Goal: Transaction & Acquisition: Subscribe to service/newsletter

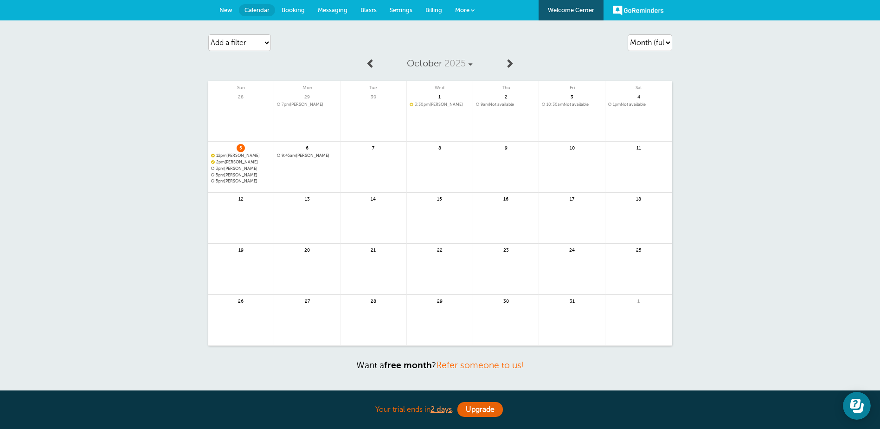
click at [468, 9] on span "More" at bounding box center [462, 9] width 14 height 7
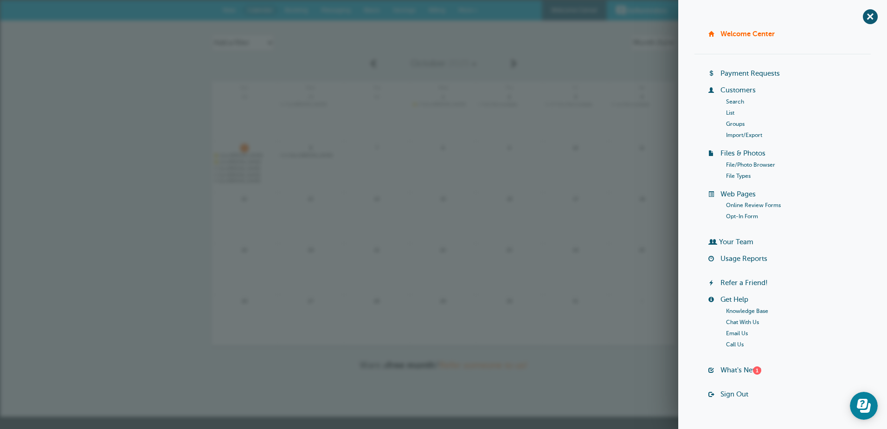
click at [165, 205] on div "Agenda Day Week Month (full view) Month (condensed) Add a filter Customer Searc…" at bounding box center [443, 218] width 887 height 396
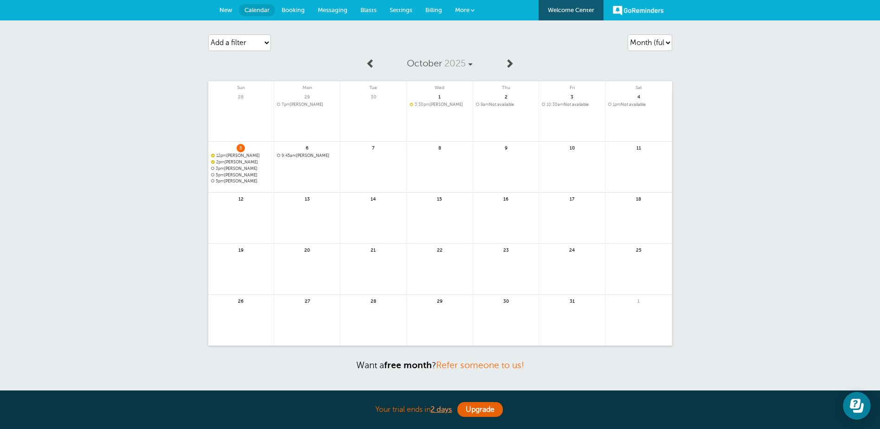
click at [460, 8] on span "More" at bounding box center [462, 9] width 14 height 7
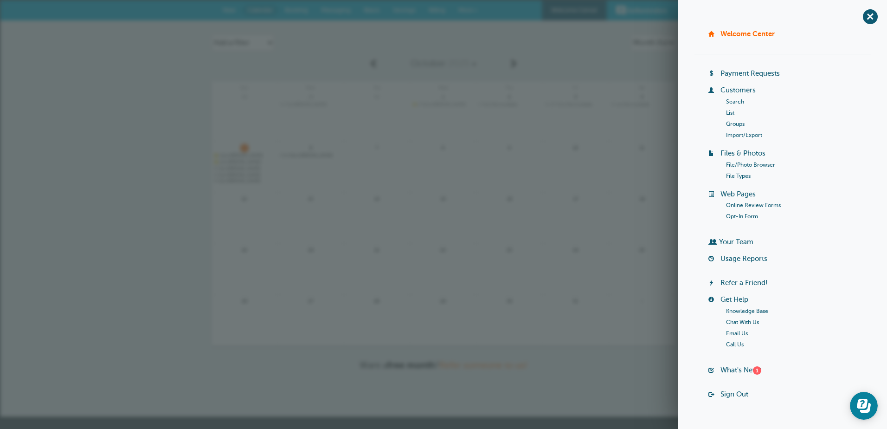
click at [109, 84] on div "Agenda Day Week Month (full view) Month (condensed) Add a filter Customer Searc…" at bounding box center [443, 218] width 887 height 396
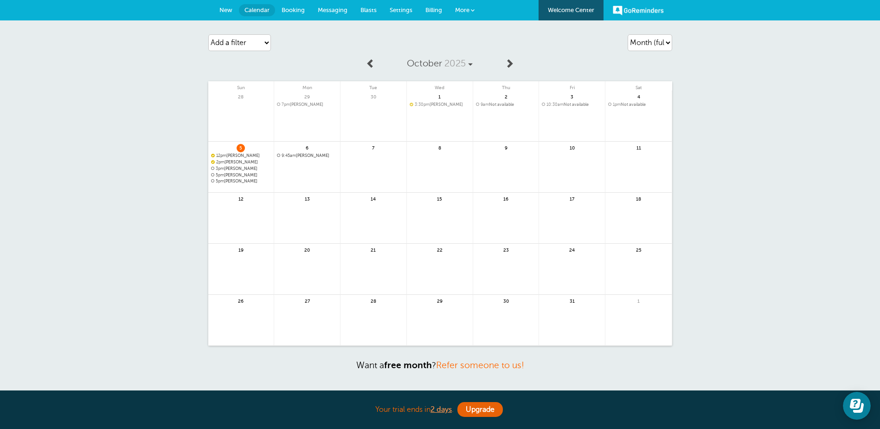
click at [425, 11] on span "Billing" at bounding box center [433, 9] width 17 height 7
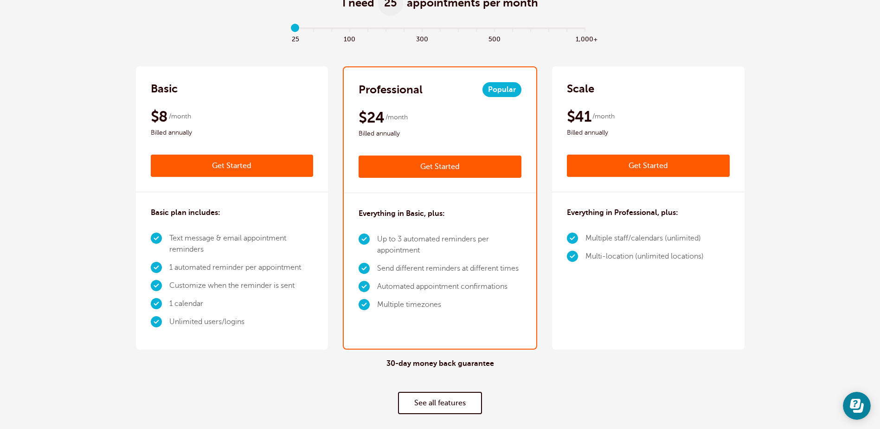
scroll to position [76, 0]
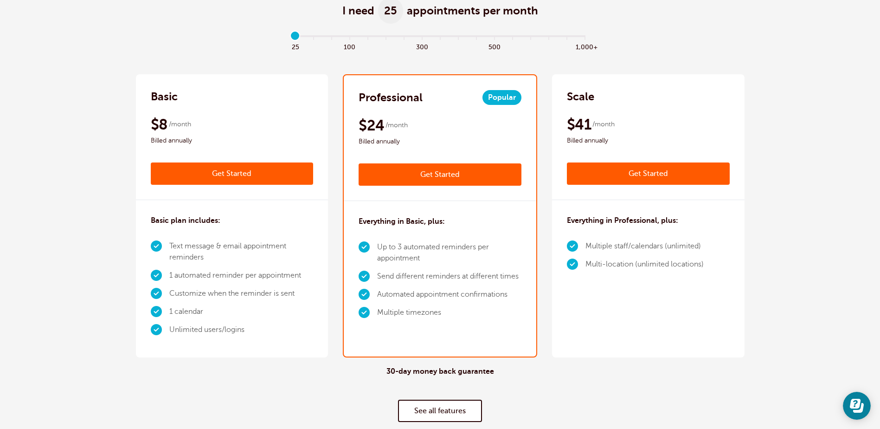
click at [444, 413] on link "See all features" at bounding box center [440, 410] width 84 height 22
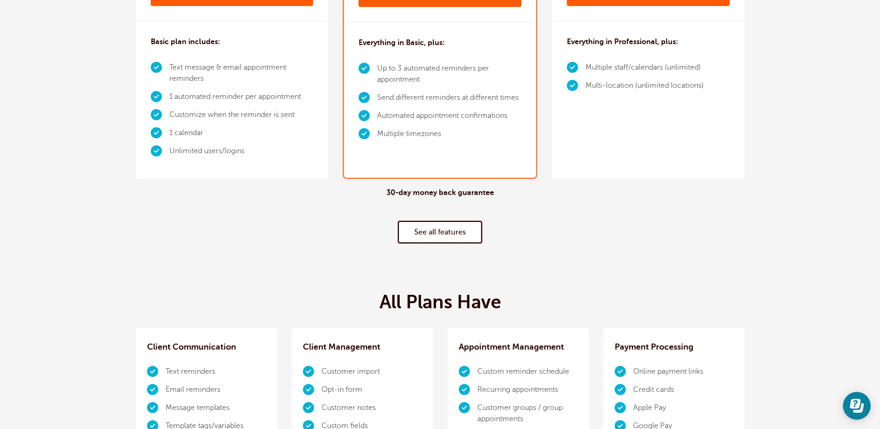
scroll to position [41, 0]
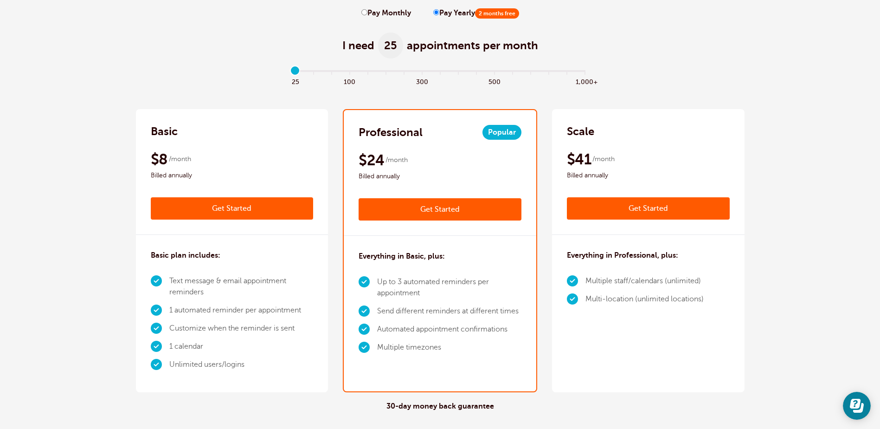
click at [382, 171] on span "Billed annually" at bounding box center [440, 176] width 163 height 11
click at [385, 171] on span "Billed annually" at bounding box center [440, 176] width 163 height 11
drag, startPoint x: 660, startPoint y: 41, endPoint x: 643, endPoint y: 35, distance: 18.4
click at [658, 41] on div "I need 25 appointments per month" at bounding box center [440, 40] width 609 height 45
click at [399, 10] on label "Pay Monthly" at bounding box center [386, 13] width 50 height 9
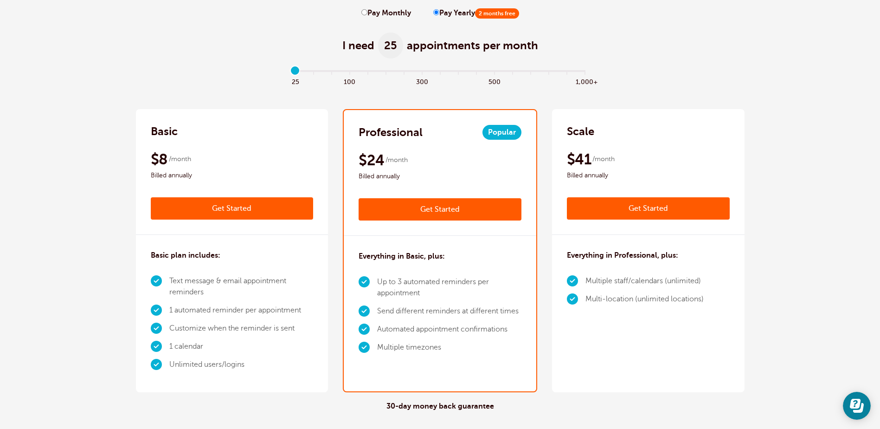
click at [367, 10] on input "Pay Monthly" at bounding box center [364, 12] width 6 height 6
radio input "true"
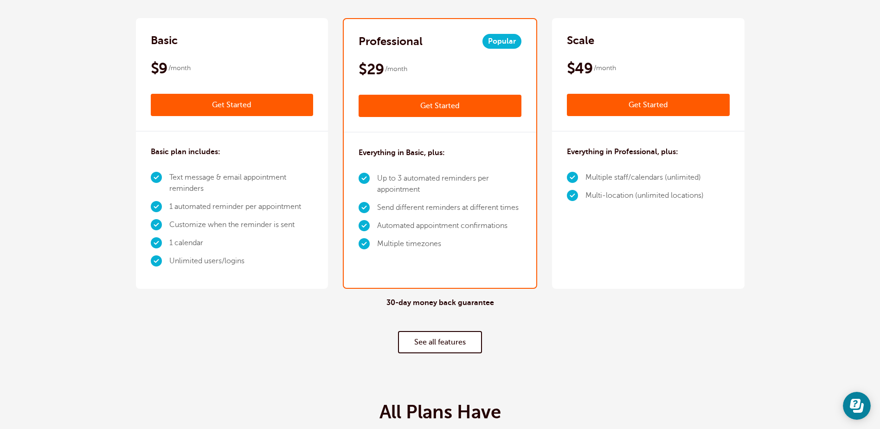
scroll to position [144, 0]
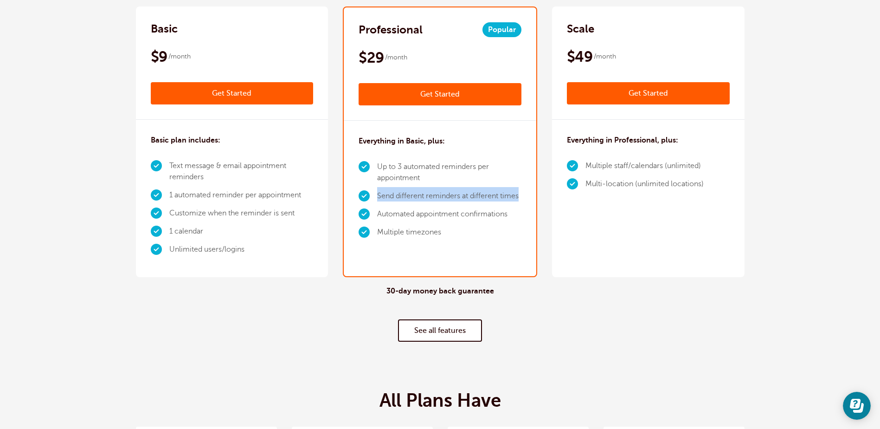
drag, startPoint x: 378, startPoint y: 195, endPoint x: 530, endPoint y: 205, distance: 152.9
click at [530, 205] on div "Everything in Basic, plus: Up to 3 automated reminders per appointment Send dif…" at bounding box center [440, 190] width 193 height 139
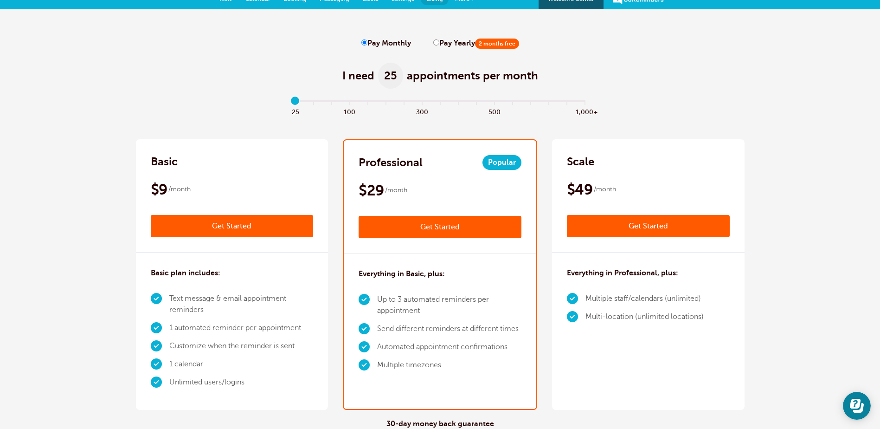
scroll to position [0, 0]
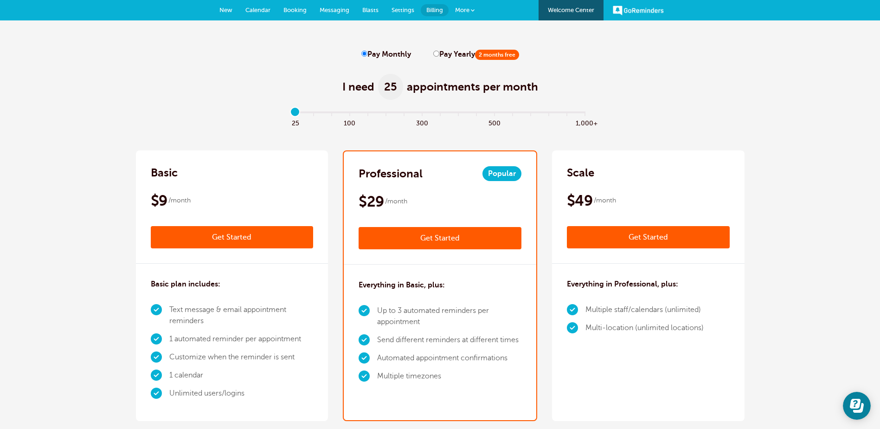
click at [446, 57] on label "Pay Yearly 2 months free" at bounding box center [476, 54] width 86 height 9
click at [439, 57] on input "Pay Yearly 2 months free" at bounding box center [436, 54] width 6 height 6
radio input "true"
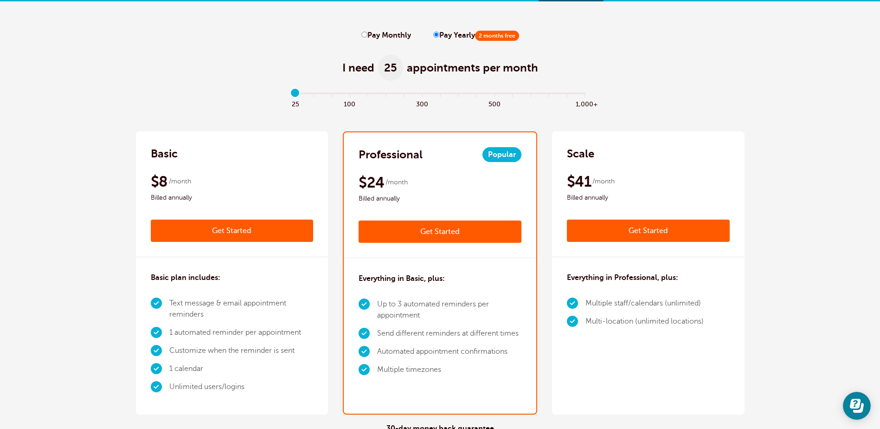
scroll to position [15, 0]
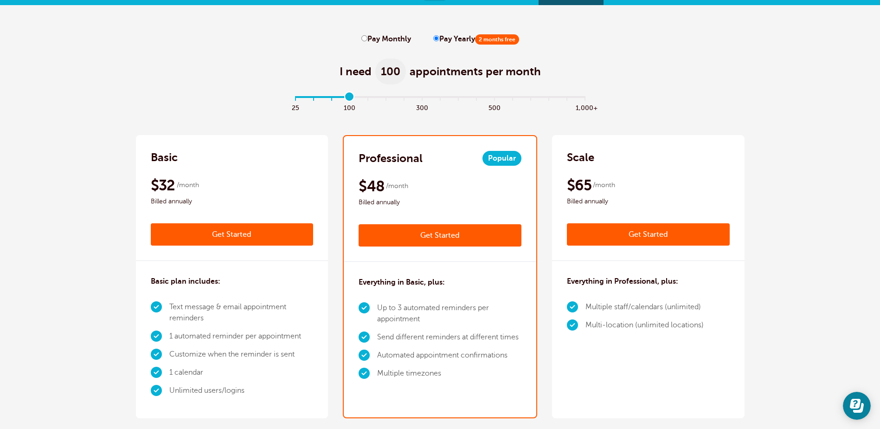
click at [349, 100] on input "range" at bounding box center [440, 99] width 300 height 2
click at [295, 98] on input "range" at bounding box center [440, 99] width 300 height 2
click at [312, 98] on input "range" at bounding box center [440, 99] width 300 height 2
click at [295, 98] on input "range" at bounding box center [440, 99] width 300 height 2
click at [585, 98] on input "range" at bounding box center [440, 99] width 300 height 2
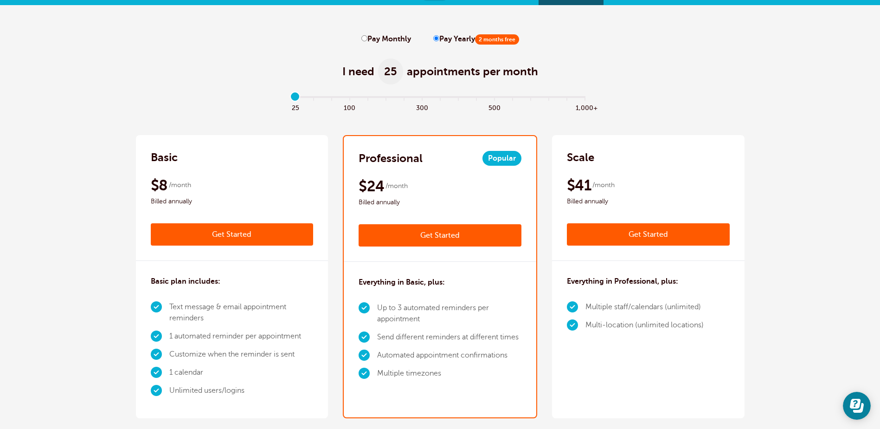
click at [294, 98] on input "range" at bounding box center [440, 99] width 300 height 2
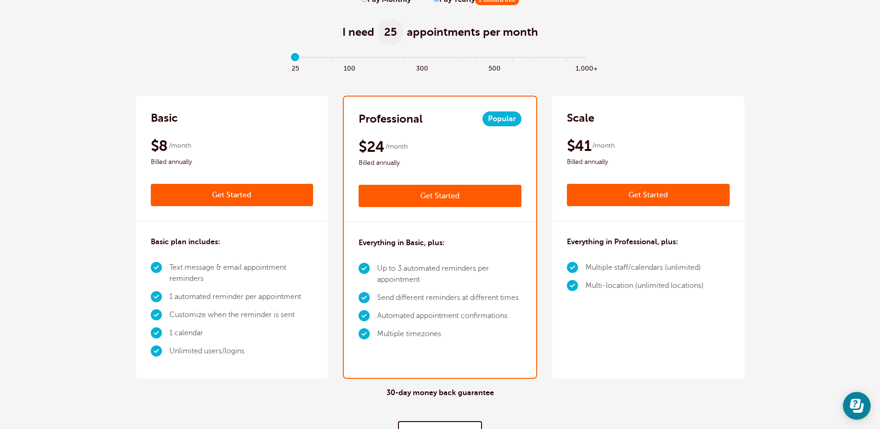
scroll to position [112, 0]
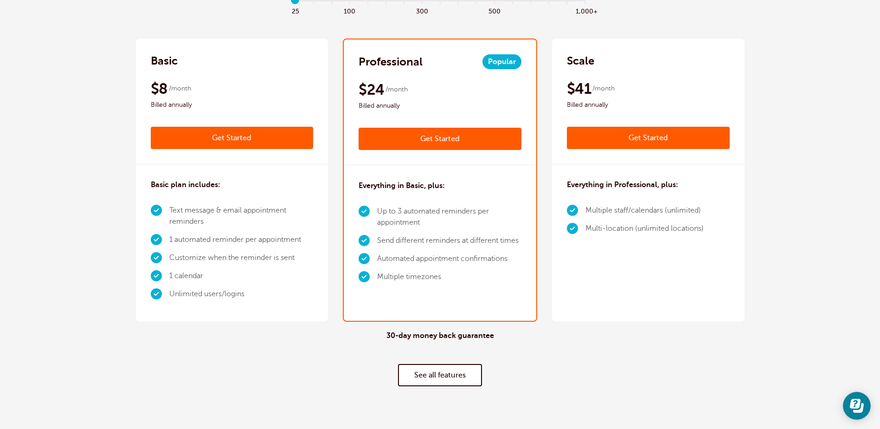
click at [427, 370] on link "See all features" at bounding box center [440, 375] width 84 height 22
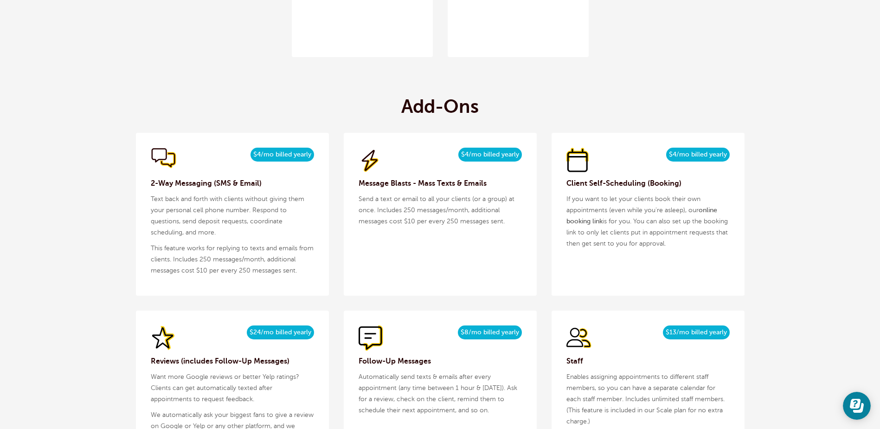
scroll to position [1516, 0]
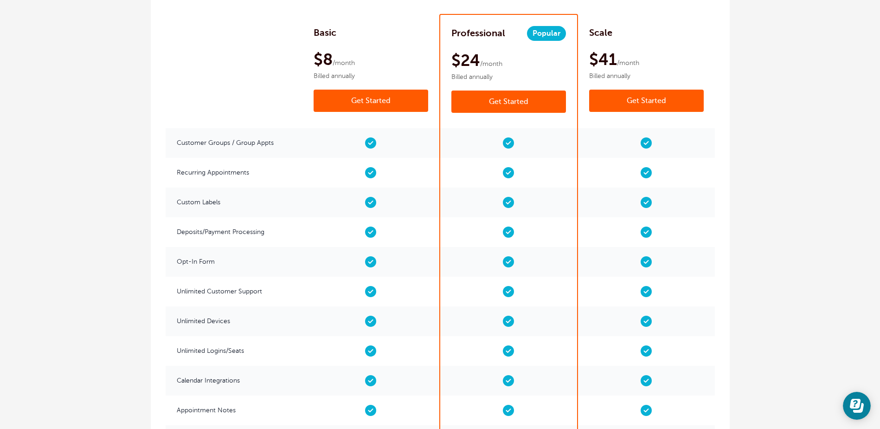
click at [342, 77] on span "Billed annually" at bounding box center [371, 76] width 115 height 8
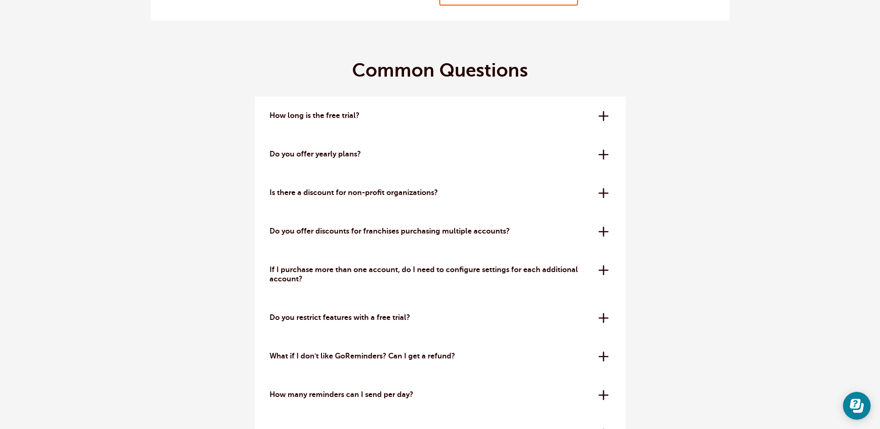
scroll to position [2620, 0]
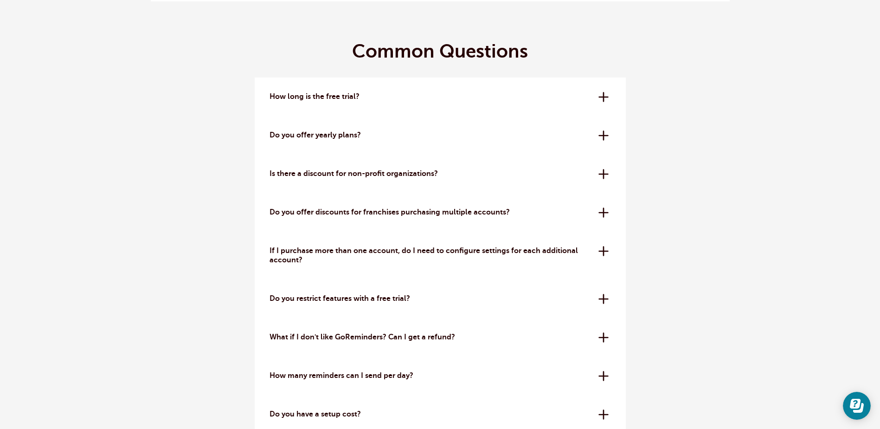
click at [601, 100] on div "How long is the free trial? The free trial is 14 days. No credit card needed to…" at bounding box center [440, 96] width 371 height 39
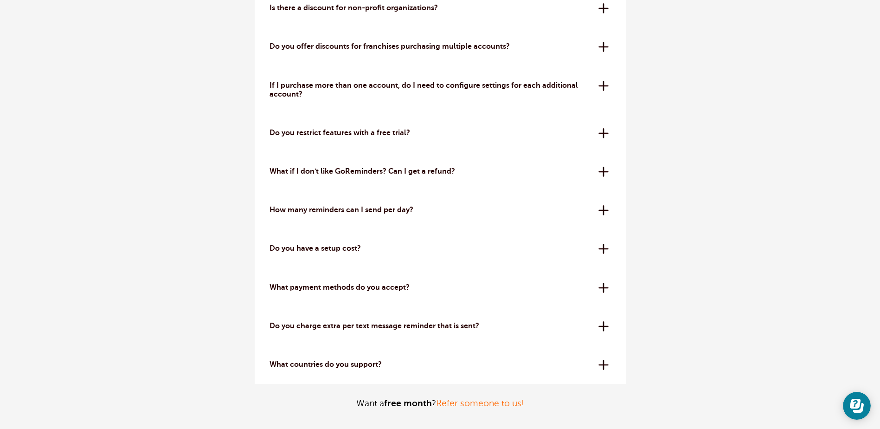
scroll to position [2805, 0]
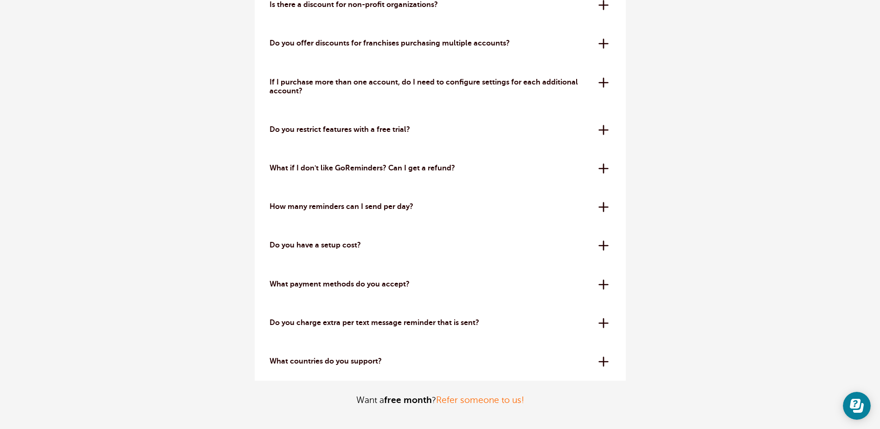
click at [604, 171] on div "What if I don't like GoReminders? Can I get a refund? We offer a 30-day money-b…" at bounding box center [440, 168] width 371 height 39
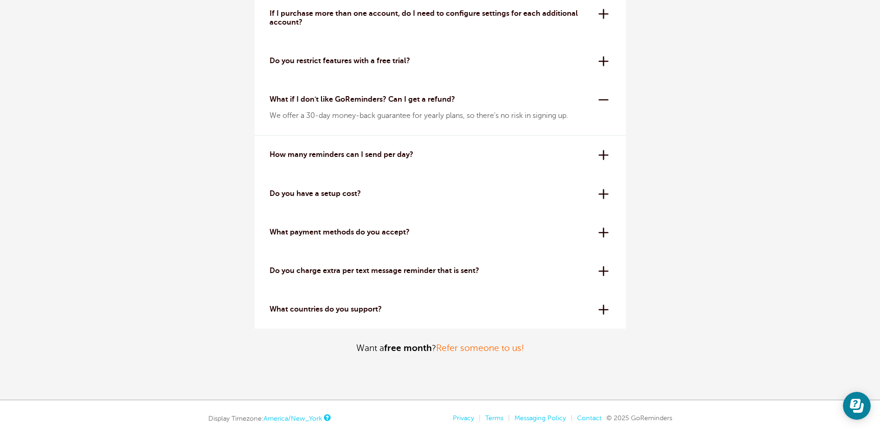
scroll to position [2898, 0]
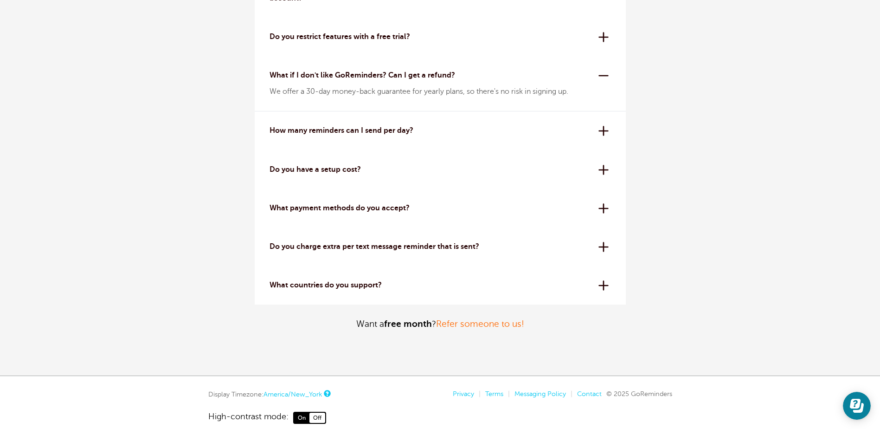
click at [605, 131] on div "How many reminders can I send per day? All plans have a 24-hour reminder sendin…" at bounding box center [440, 130] width 371 height 39
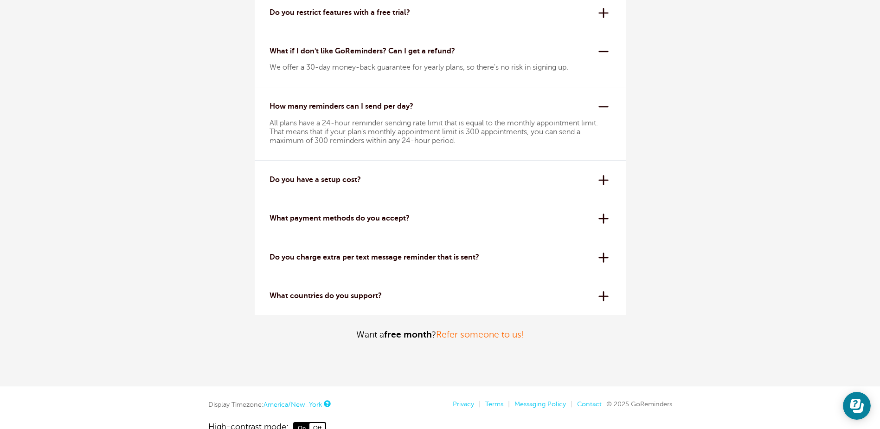
scroll to position [2945, 0]
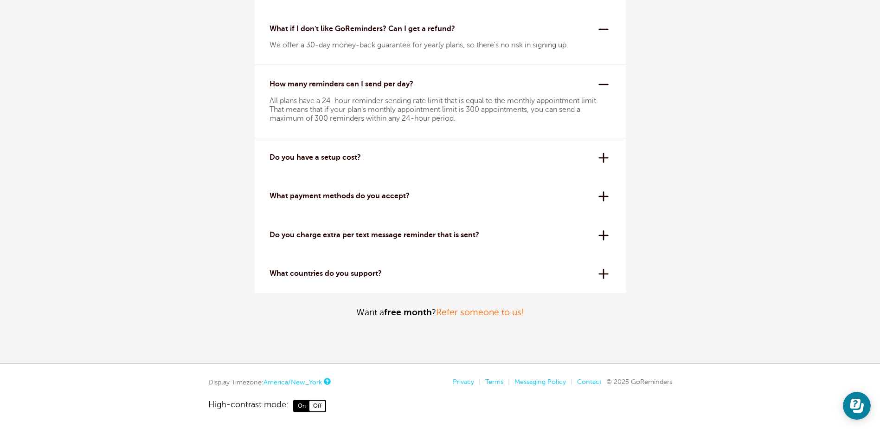
click at [606, 156] on div "Do you have a setup cost? Absolutely not. All plans are month to month or year …" at bounding box center [440, 157] width 371 height 39
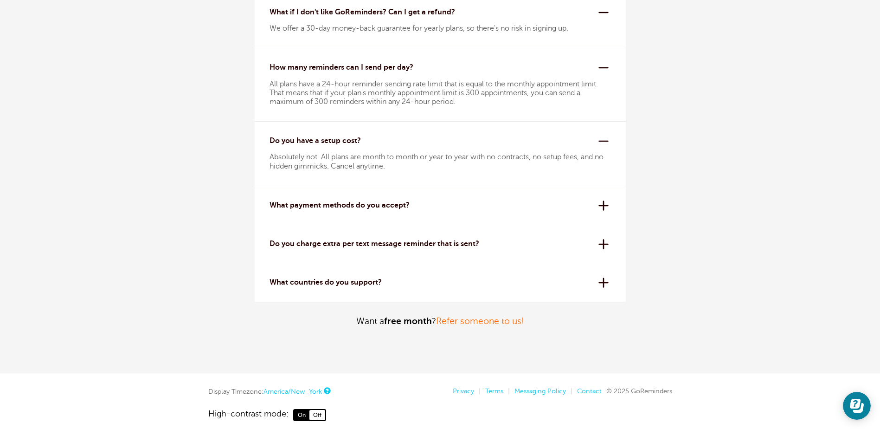
scroll to position [2991, 0]
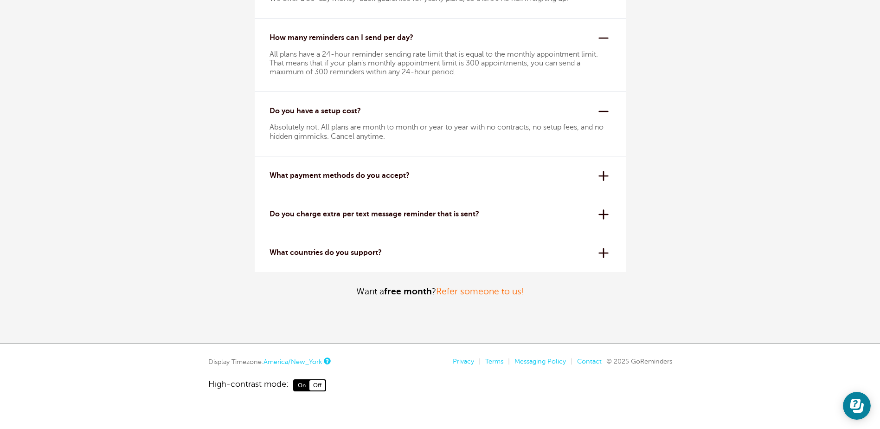
click at [603, 213] on div "Do you charge extra per text message reminder that is sent? Nope! Our pricing i…" at bounding box center [440, 214] width 371 height 39
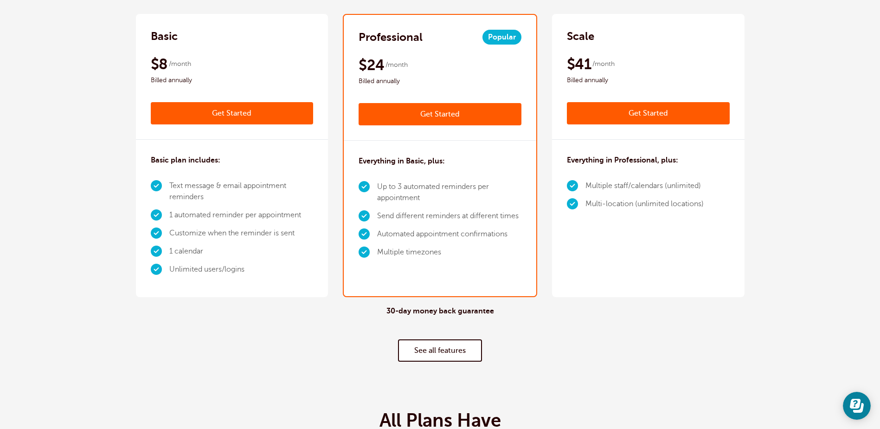
scroll to position [0, 0]
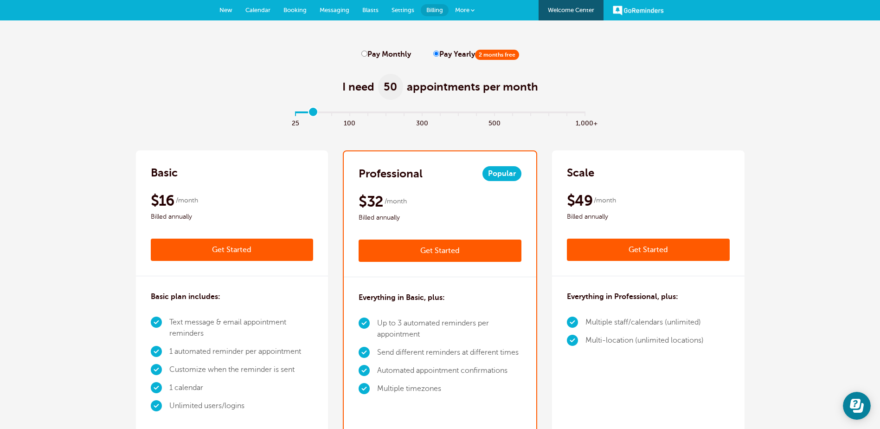
click at [316, 114] on input "range" at bounding box center [440, 114] width 300 height 2
type input "0"
click at [293, 113] on input "range" at bounding box center [440, 114] width 300 height 2
